Goal: Information Seeking & Learning: Understand process/instructions

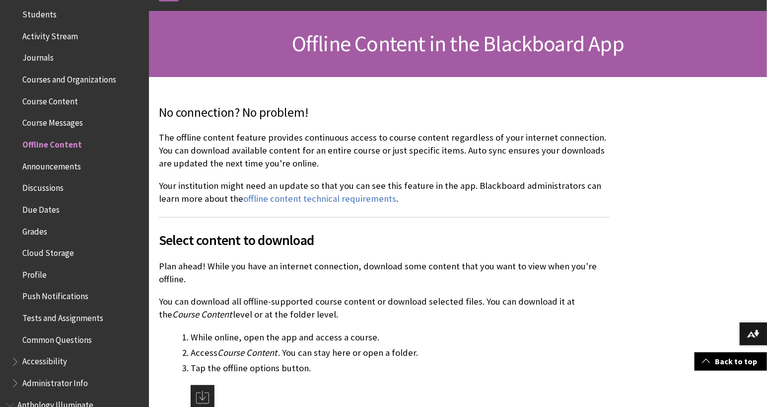
scroll to position [57, 0]
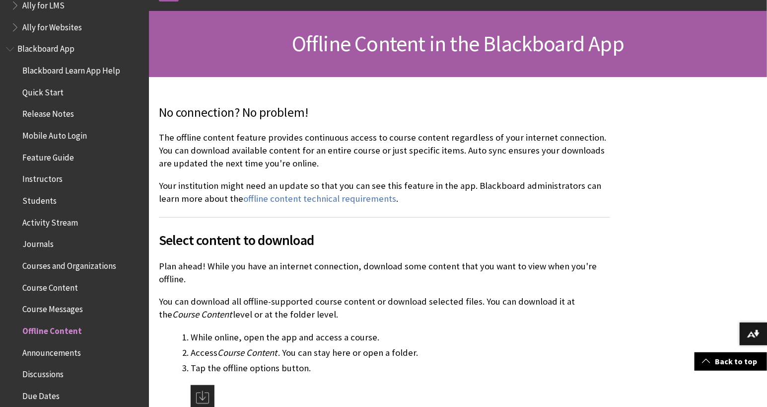
click at [8, 47] on span "Book outline for Blackboard App Help" at bounding box center [11, 47] width 10 height 12
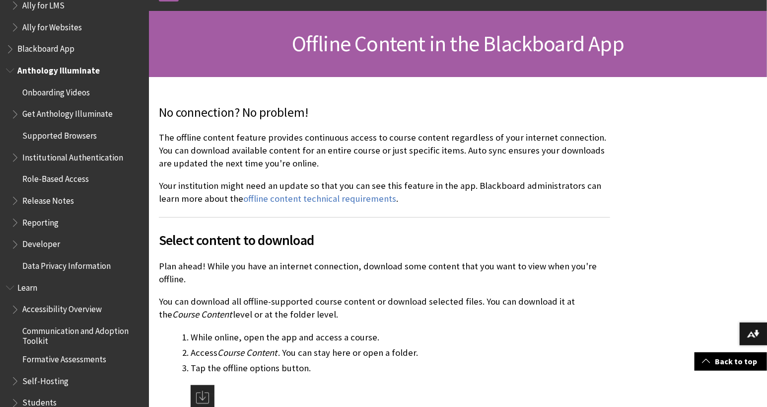
click at [7, 71] on span "Book outline for Anthology Illuminate" at bounding box center [11, 68] width 10 height 12
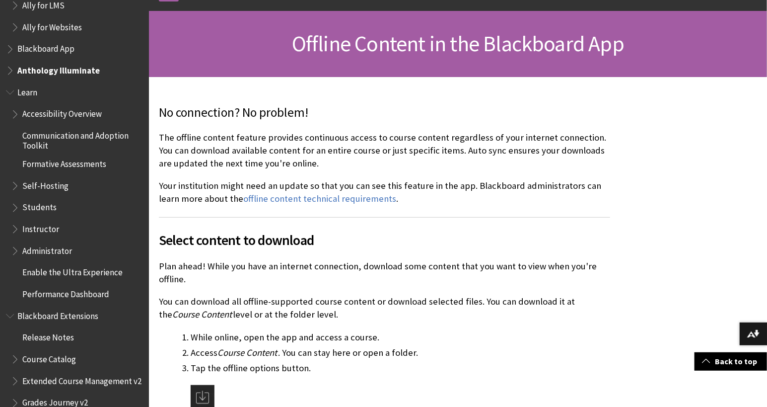
click at [14, 116] on span "Book outline for Blackboard Learn Help" at bounding box center [16, 112] width 10 height 12
click at [8, 92] on span "Book outline for Blackboard Learn Help" at bounding box center [11, 90] width 10 height 12
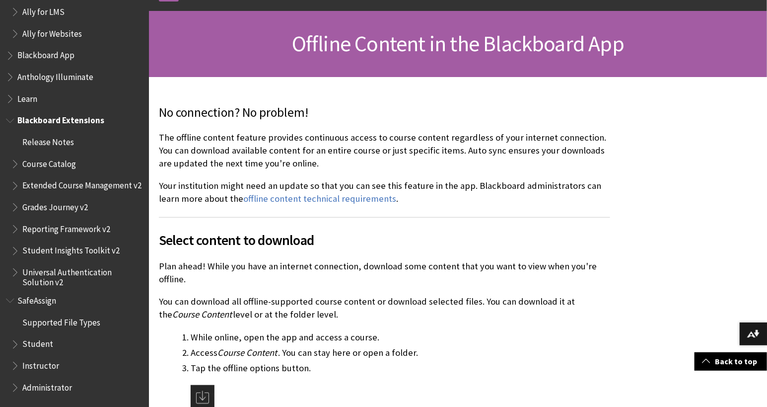
click at [11, 112] on span "Book outline for Blackboard Extensions" at bounding box center [11, 118] width 10 height 12
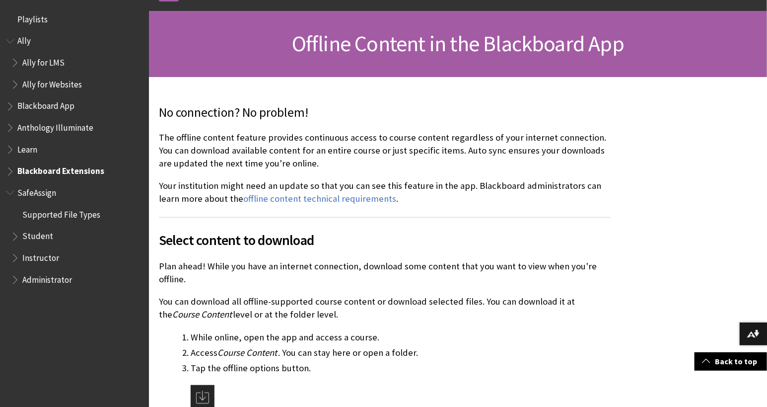
click at [8, 171] on span "Book outline for Blackboard Extensions" at bounding box center [11, 169] width 10 height 12
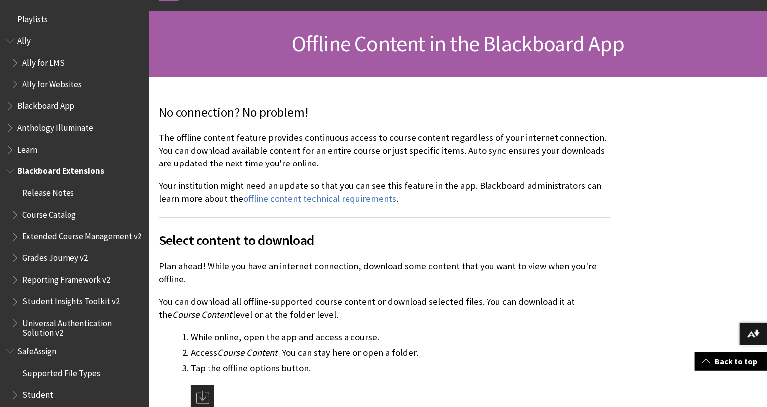
click at [45, 214] on span "Course Catalog" at bounding box center [49, 212] width 54 height 13
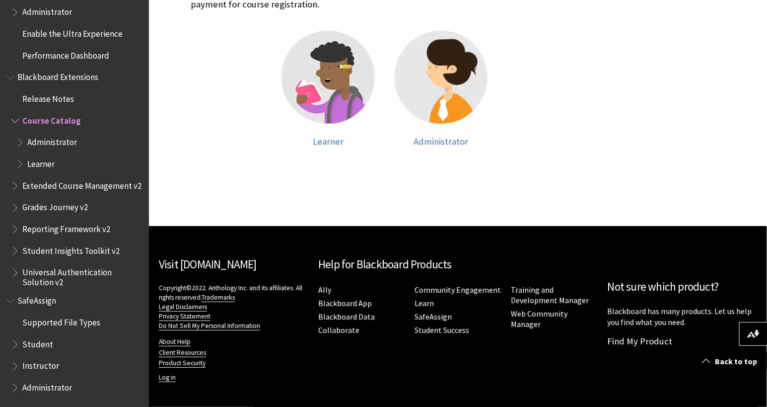
scroll to position [526, 0]
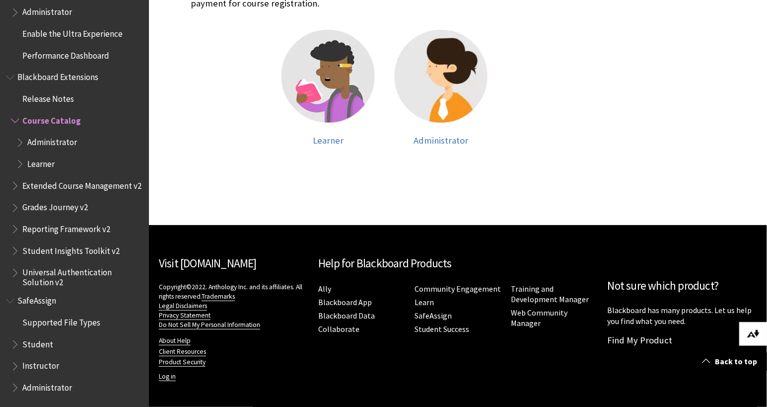
click at [754, 336] on img at bounding box center [753, 334] width 12 height 8
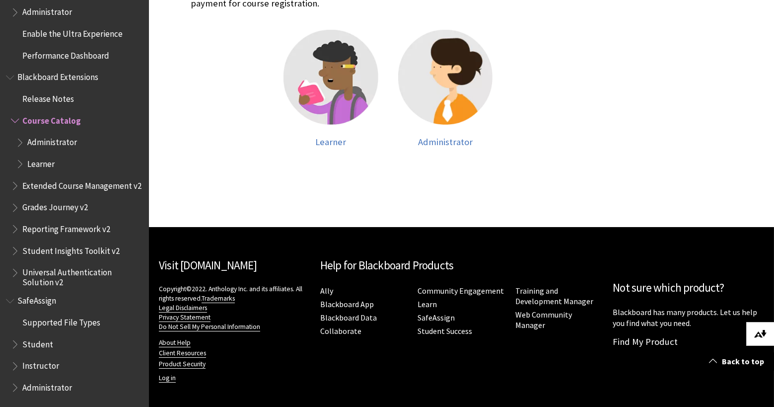
click at [760, 335] on img at bounding box center [760, 334] width 12 height 8
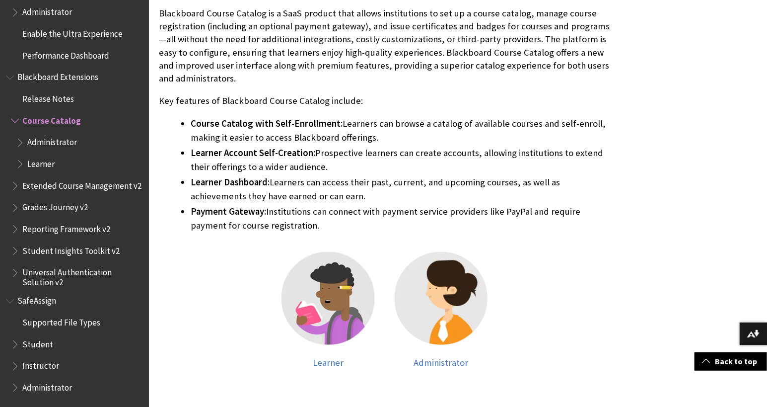
scroll to position [271, 0]
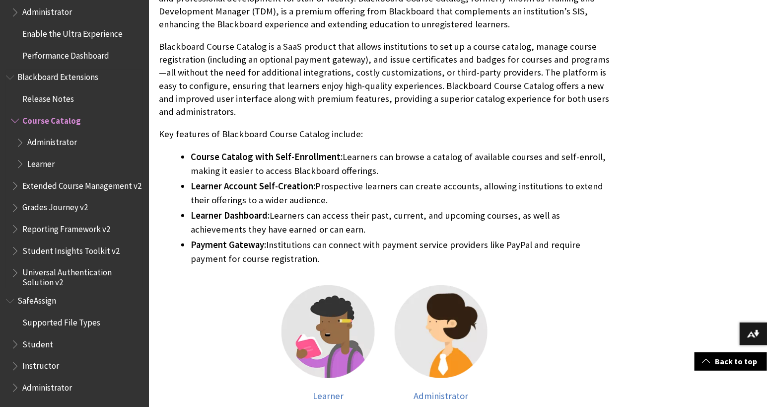
click at [21, 136] on span "Book outline for Blackboard Extensions" at bounding box center [21, 140] width 10 height 12
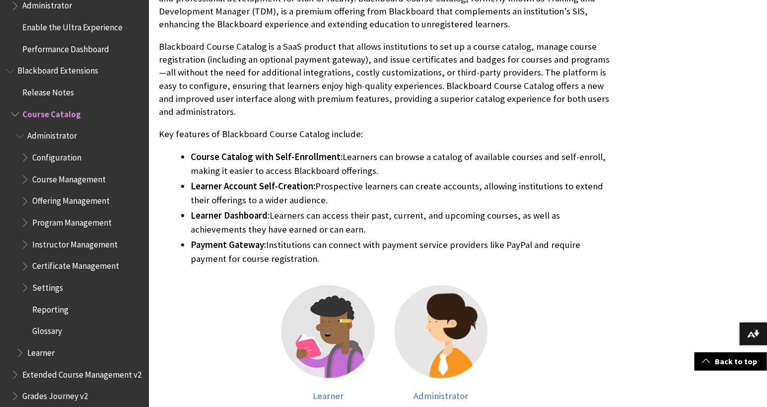
click at [54, 134] on span "Administrator" at bounding box center [52, 134] width 50 height 13
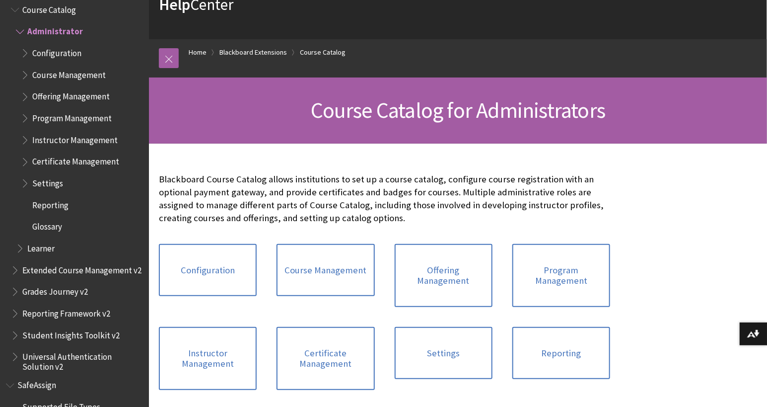
scroll to position [1110, 0]
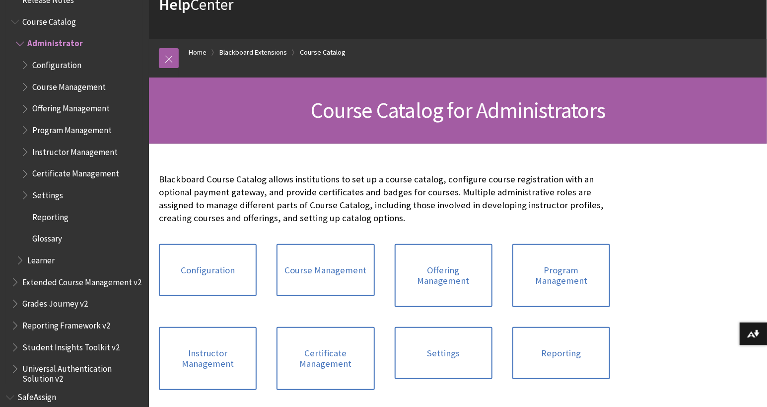
click at [21, 258] on span "Book outline for Blackboard Extensions" at bounding box center [21, 258] width 10 height 12
click at [46, 260] on span "Learner" at bounding box center [40, 258] width 27 height 13
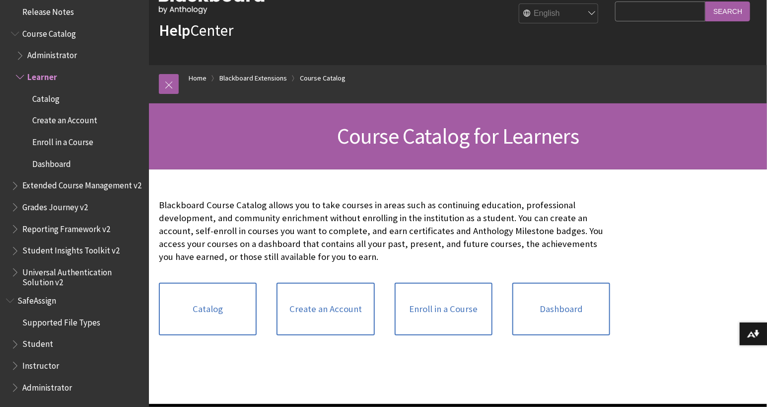
scroll to position [18, 0]
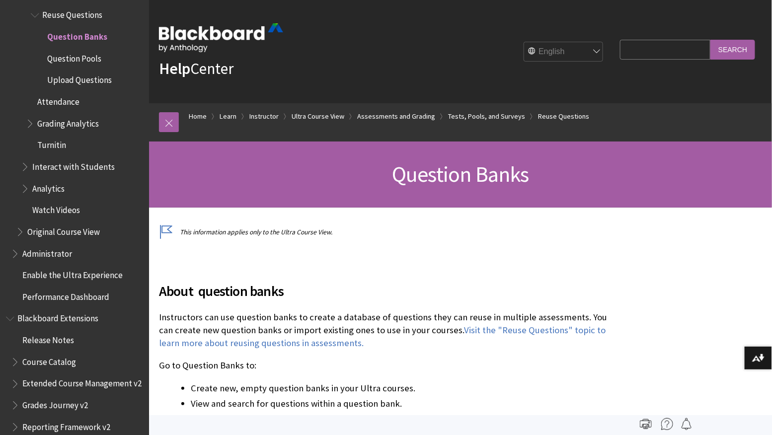
click at [645, 43] on input "Search Query" at bounding box center [665, 49] width 90 height 19
type input "QTI"
click at [710, 40] on input "Search" at bounding box center [732, 49] width 45 height 19
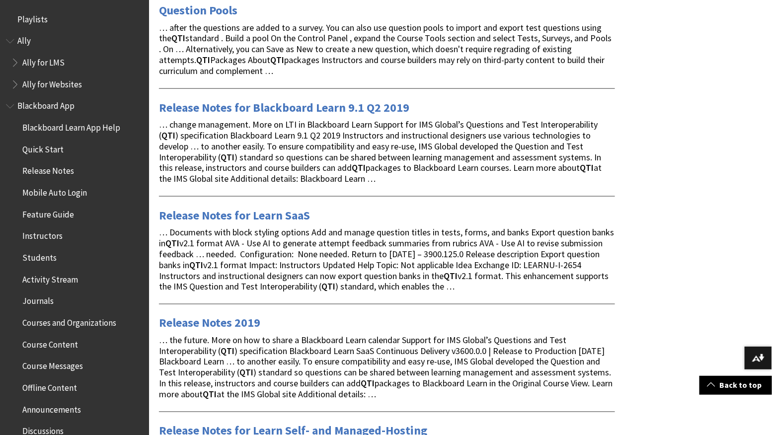
scroll to position [399, 0]
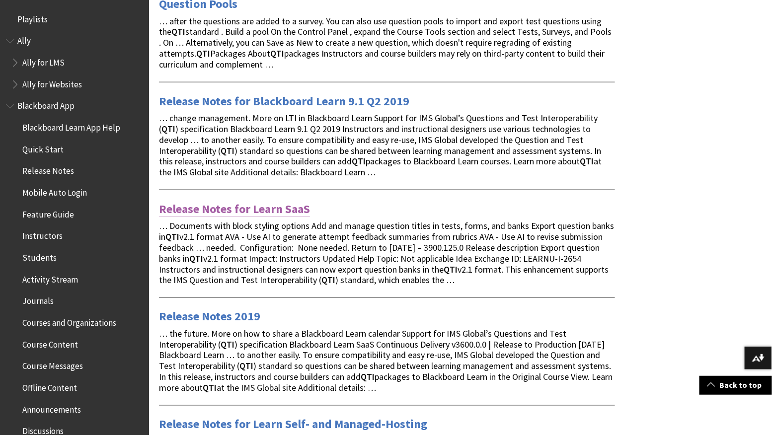
click at [257, 207] on link "Release Notes for Learn SaaS" at bounding box center [234, 209] width 151 height 16
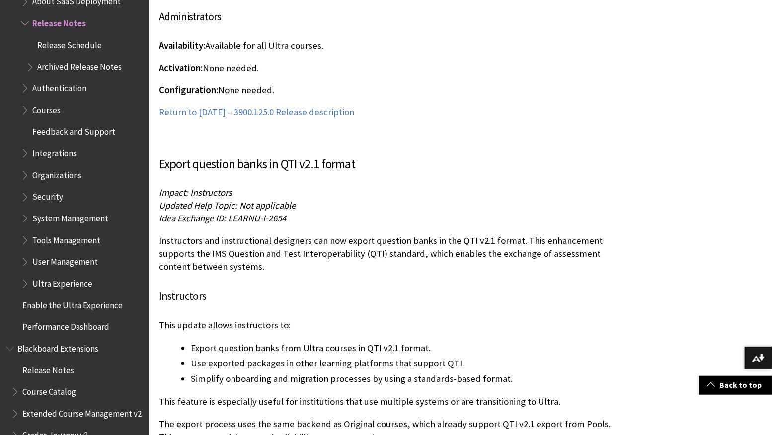
scroll to position [3439, 0]
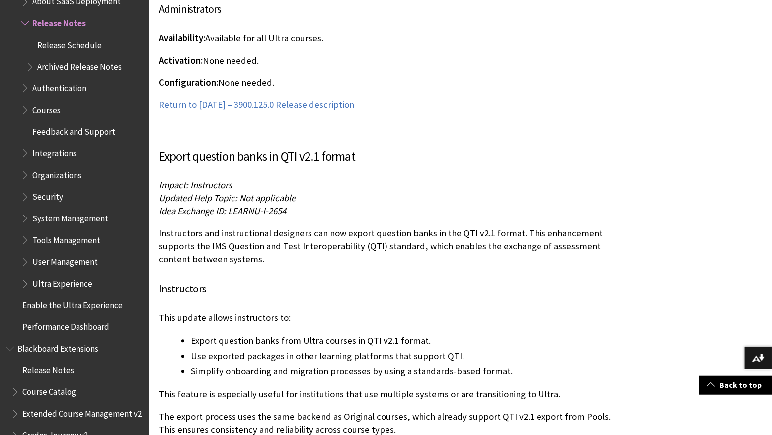
click at [380, 179] on p "Impact: Instructors Updated Help Topic: Not applicable Idea Exchange ID: LEARNU…" at bounding box center [387, 198] width 456 height 39
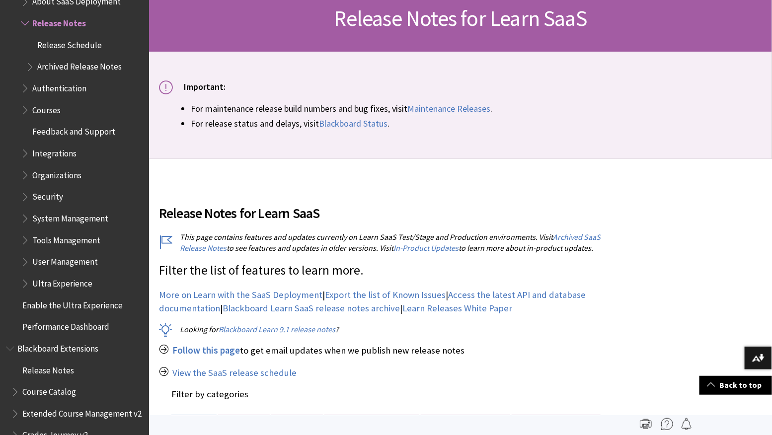
scroll to position [0, 0]
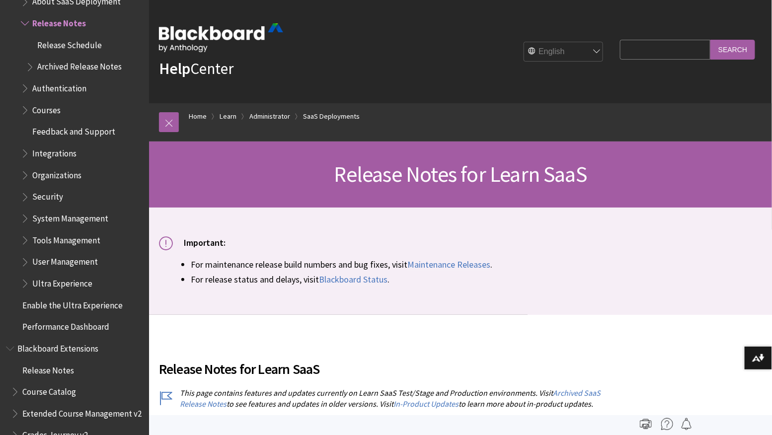
click at [647, 48] on input "Search Query" at bounding box center [665, 49] width 90 height 19
click at [648, 55] on input "Search Query" at bounding box center [665, 49] width 90 height 19
type input "QTI 2.1"
click at [710, 40] on input "Search" at bounding box center [732, 49] width 45 height 19
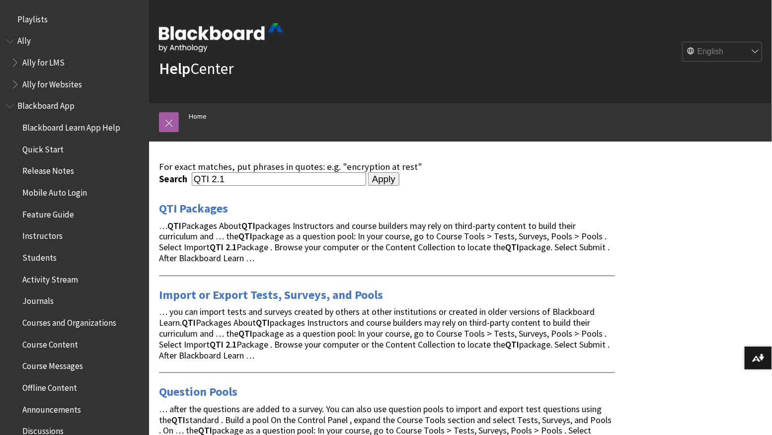
click at [234, 180] on input "QTI 2.1" at bounding box center [279, 178] width 174 height 13
type input "QTI"
click at [369, 179] on input "Apply" at bounding box center [383, 179] width 31 height 14
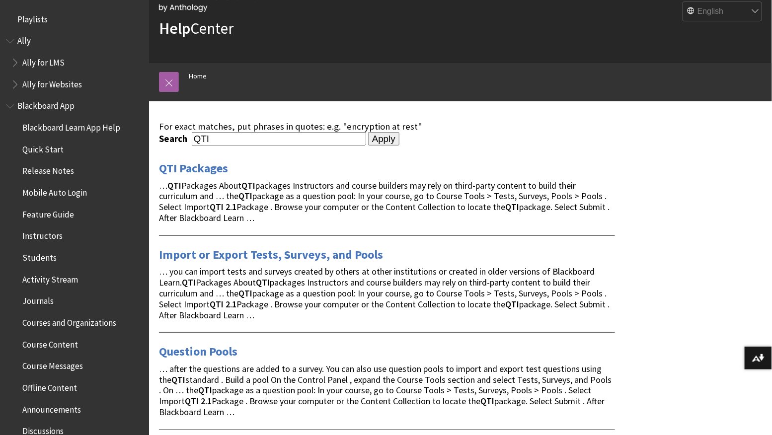
scroll to position [151, 0]
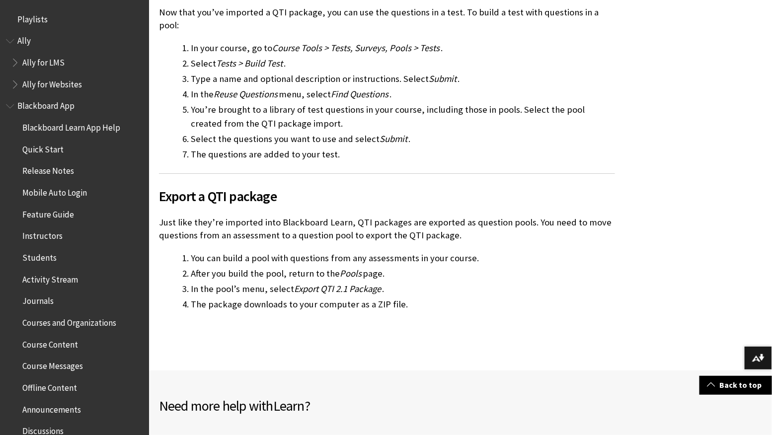
scroll to position [932, 0]
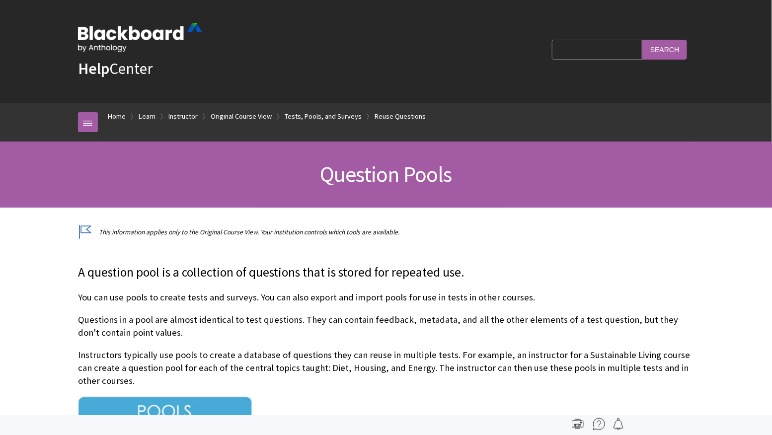
scroll to position [1698, 0]
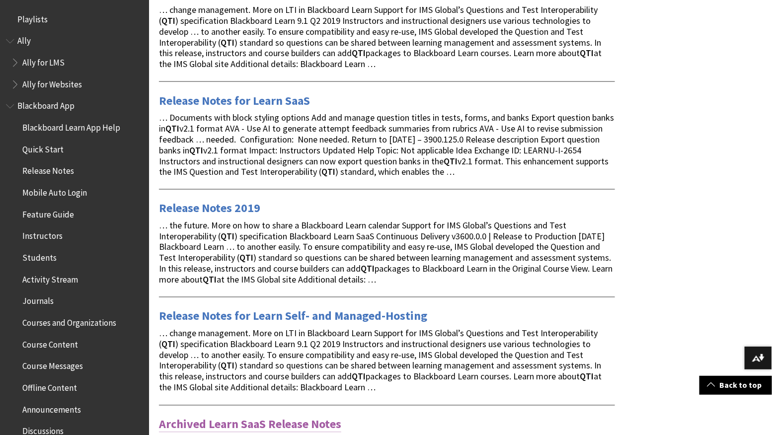
scroll to position [379, 0]
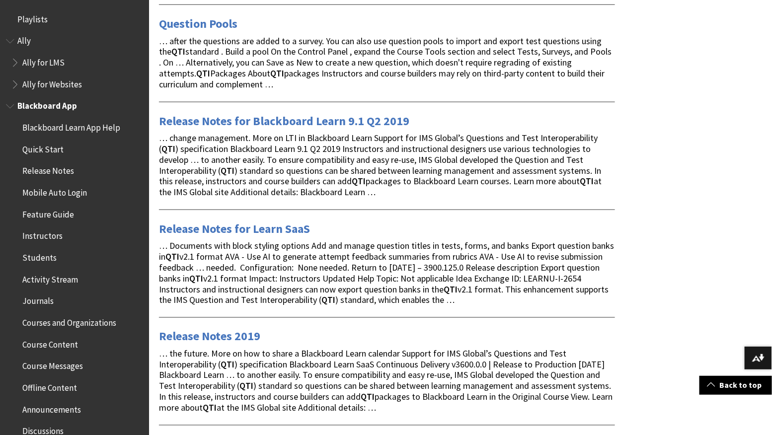
click at [62, 169] on span "Release Notes" at bounding box center [48, 169] width 52 height 13
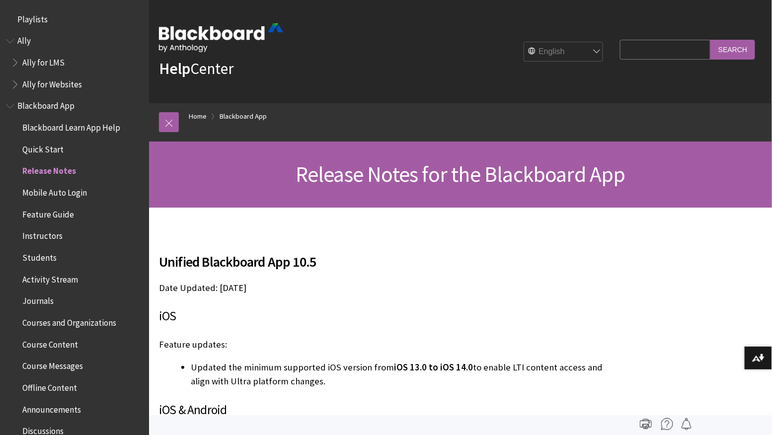
click at [12, 105] on span "Book outline for Blackboard App Help" at bounding box center [11, 104] width 10 height 12
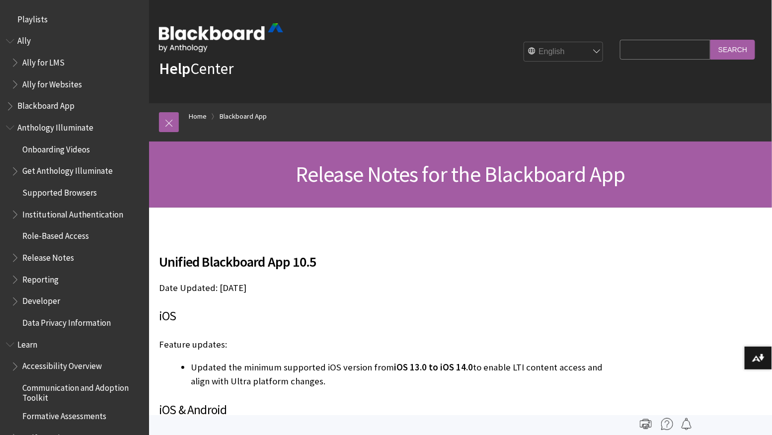
click at [15, 131] on span "Book outline for Anthology Illuminate" at bounding box center [11, 125] width 10 height 12
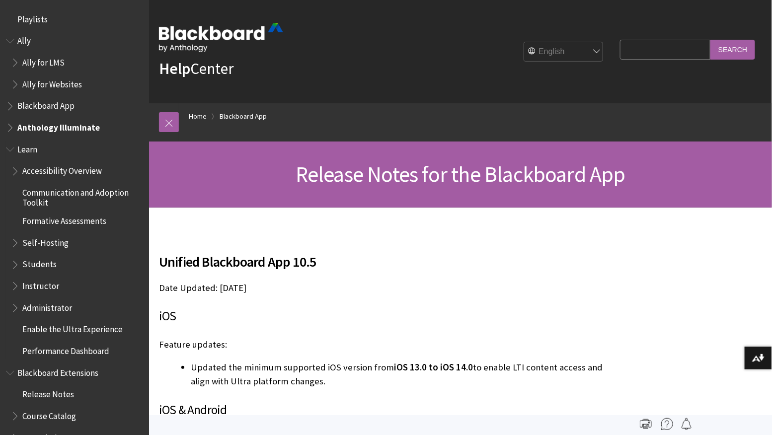
click at [11, 309] on span "Book outline for Blackboard Learn Help" at bounding box center [16, 305] width 10 height 12
click at [23, 333] on span "Book outline for Blackboard Learn Help" at bounding box center [21, 327] width 10 height 12
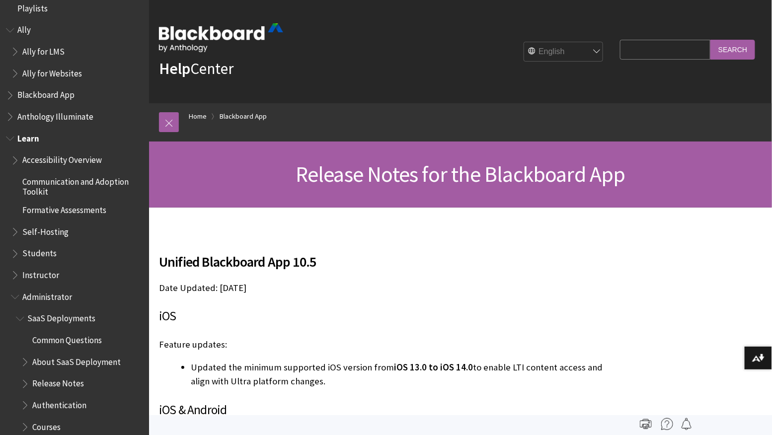
scroll to position [64, 0]
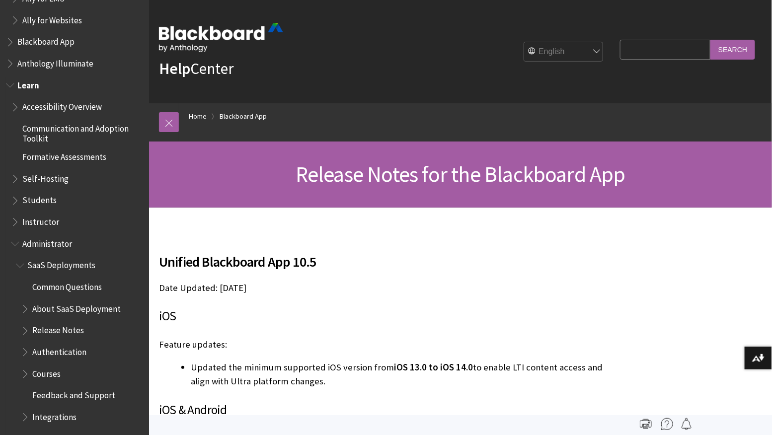
click at [62, 331] on span "Release Notes" at bounding box center [58, 328] width 52 height 13
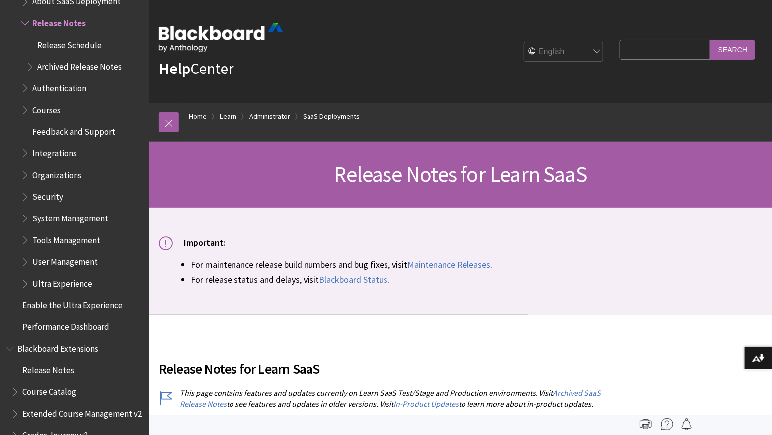
click at [666, 54] on input "Search Query" at bounding box center [665, 49] width 90 height 19
paste input "import question"
type input "import question"
click at [743, 54] on input "Search" at bounding box center [732, 49] width 45 height 19
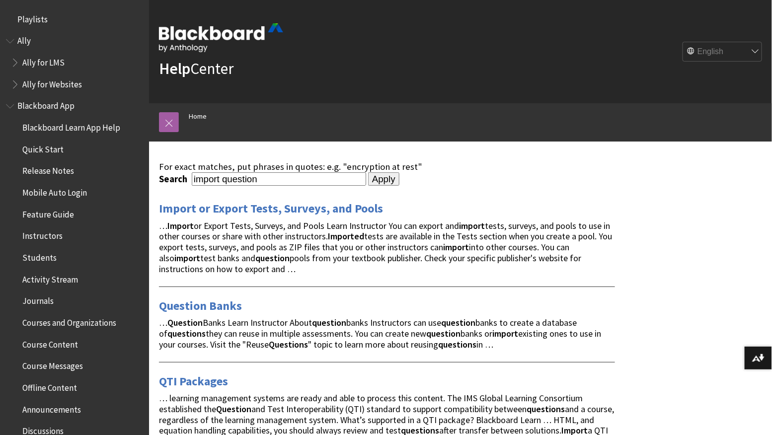
drag, startPoint x: 281, startPoint y: 178, endPoint x: 201, endPoint y: 176, distance: 80.0
click at [202, 176] on input "import question" at bounding box center [279, 178] width 174 height 13
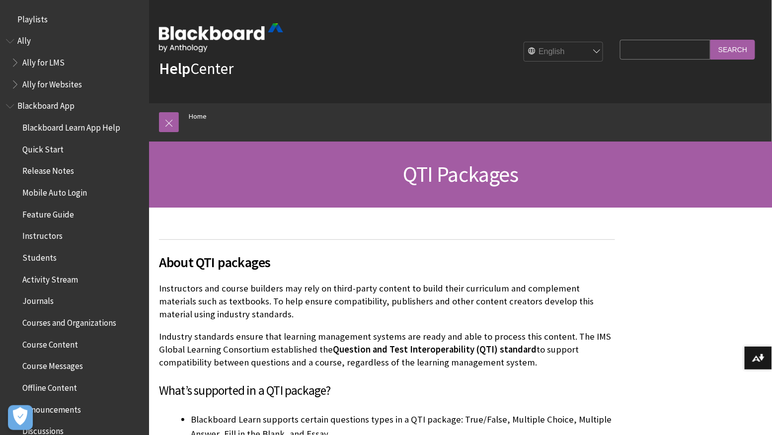
click at [634, 50] on input "Search Query" at bounding box center [665, 49] width 90 height 19
type input "Import from QTI Package"
click at [710, 40] on input "Search" at bounding box center [732, 49] width 45 height 19
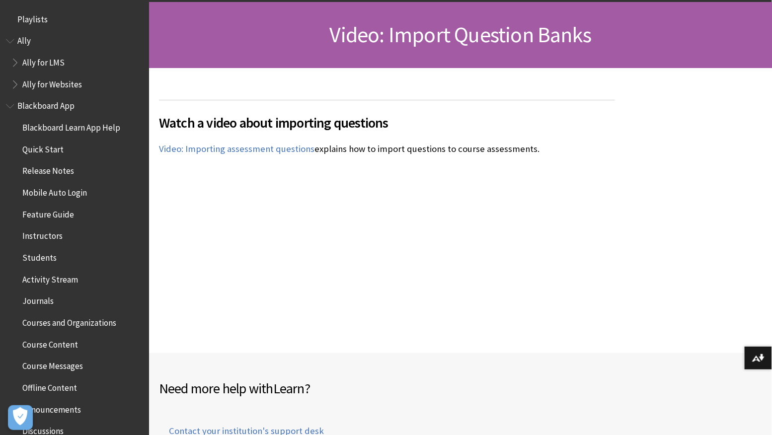
scroll to position [143, 0]
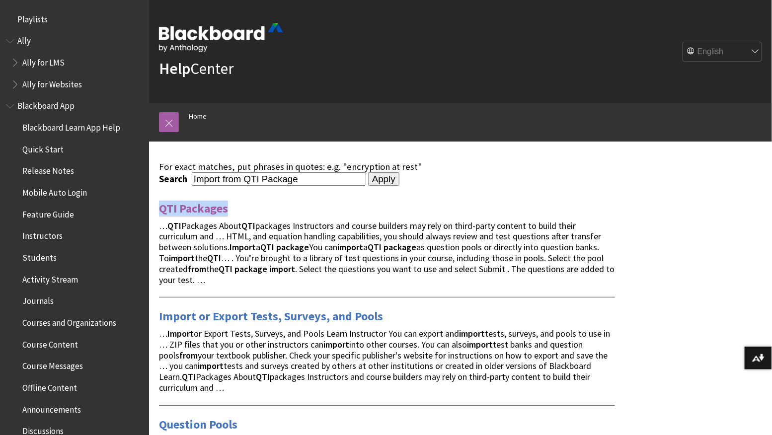
click at [217, 210] on link "QTI Packages" at bounding box center [193, 209] width 69 height 16
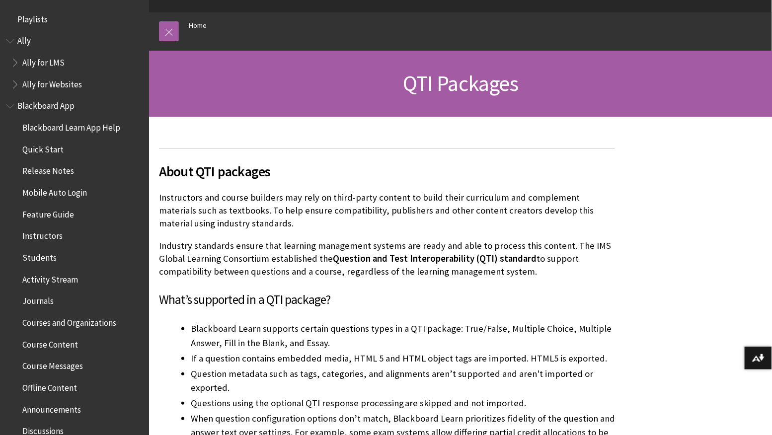
scroll to position [94, 0]
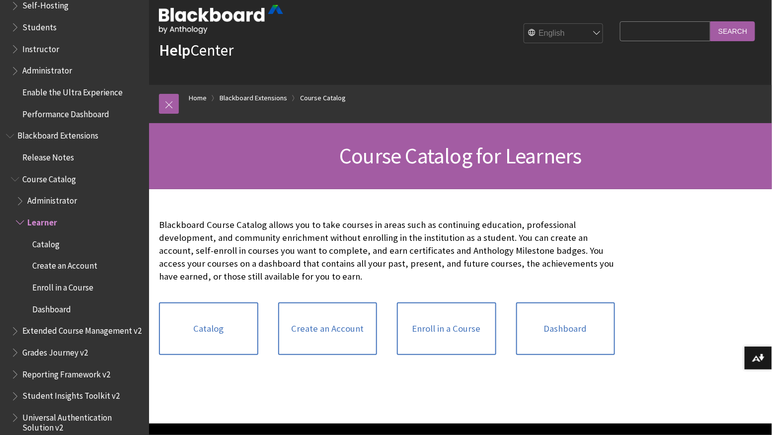
scroll to position [963, 0]
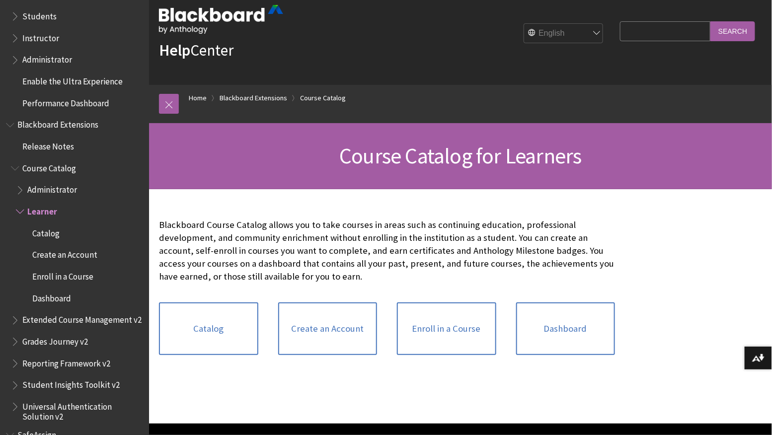
click at [16, 211] on span "Book outline for Blackboard Extensions" at bounding box center [21, 209] width 10 height 12
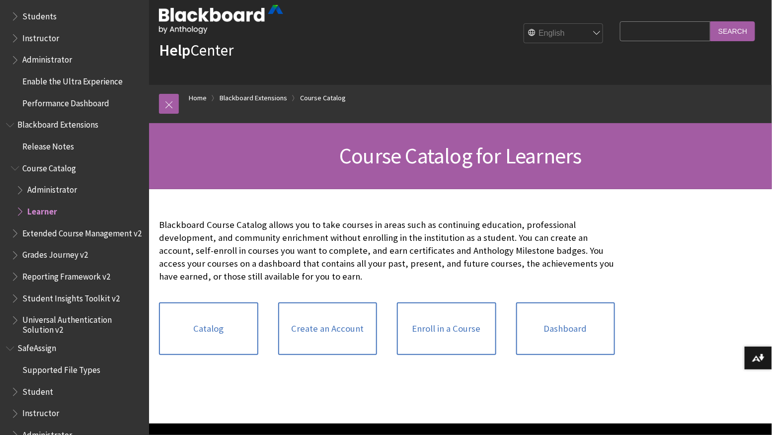
click at [11, 123] on span "Book outline for Blackboard Extensions" at bounding box center [11, 123] width 10 height 12
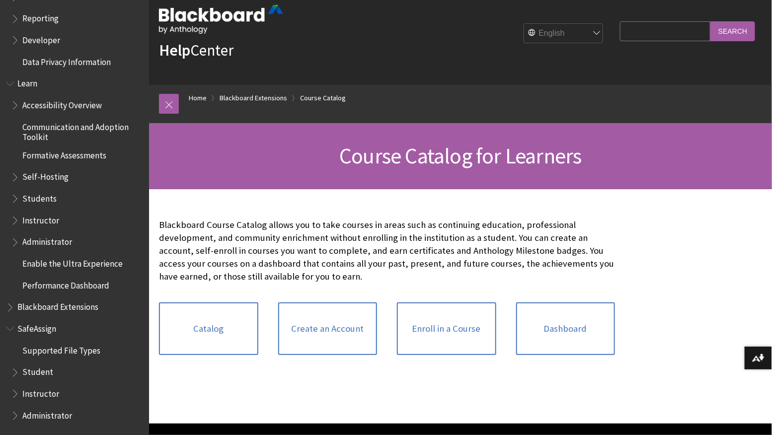
scroll to position [781, 0]
click at [13, 242] on span "Book outline for Blackboard Learn Help" at bounding box center [16, 240] width 10 height 12
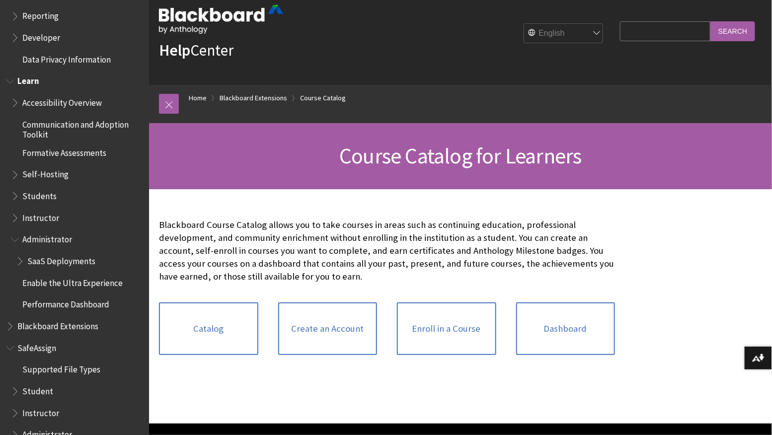
scroll to position [784, 0]
click at [21, 262] on span "Book outline for Blackboard Learn Help" at bounding box center [21, 258] width 10 height 12
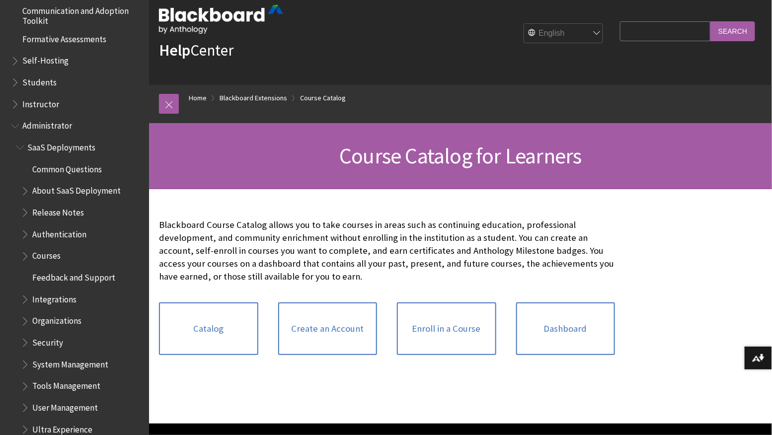
scroll to position [933, 0]
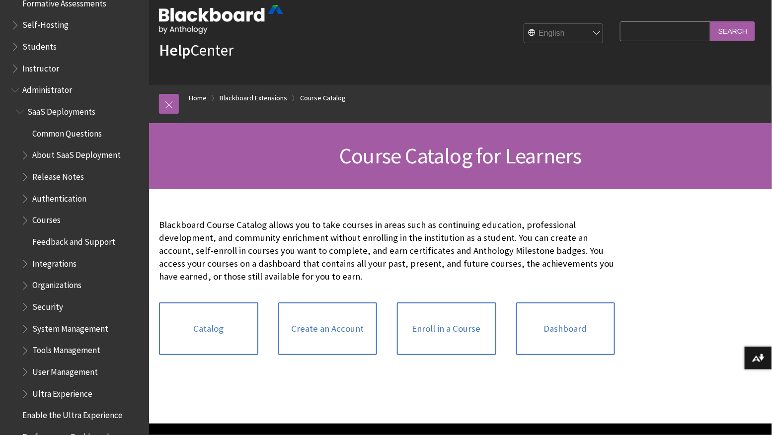
click at [44, 308] on span "Security" at bounding box center [47, 304] width 31 height 13
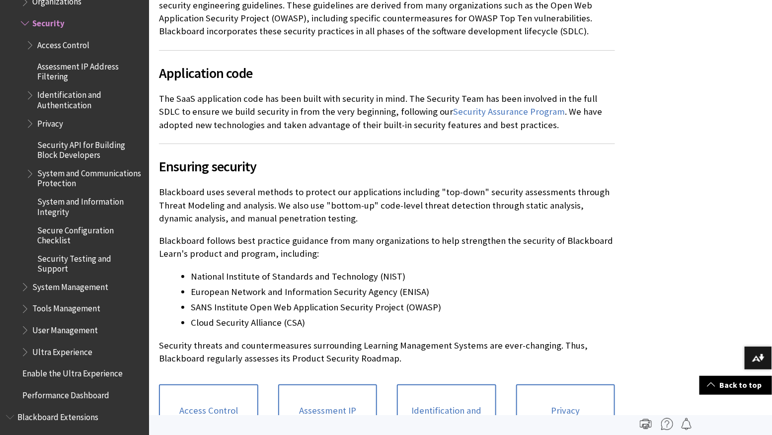
scroll to position [88, 0]
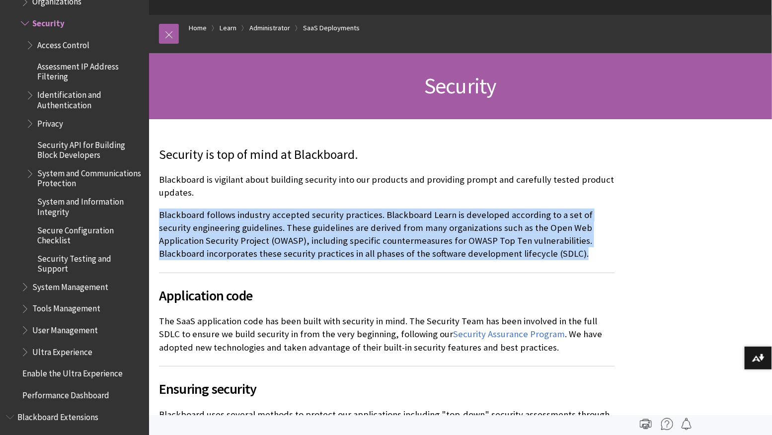
drag, startPoint x: 158, startPoint y: 215, endPoint x: 528, endPoint y: 254, distance: 372.1
copy p "Blackboard follows industry accepted security practices. Blackboard Learn is de…"
